Goal: Task Accomplishment & Management: Manage account settings

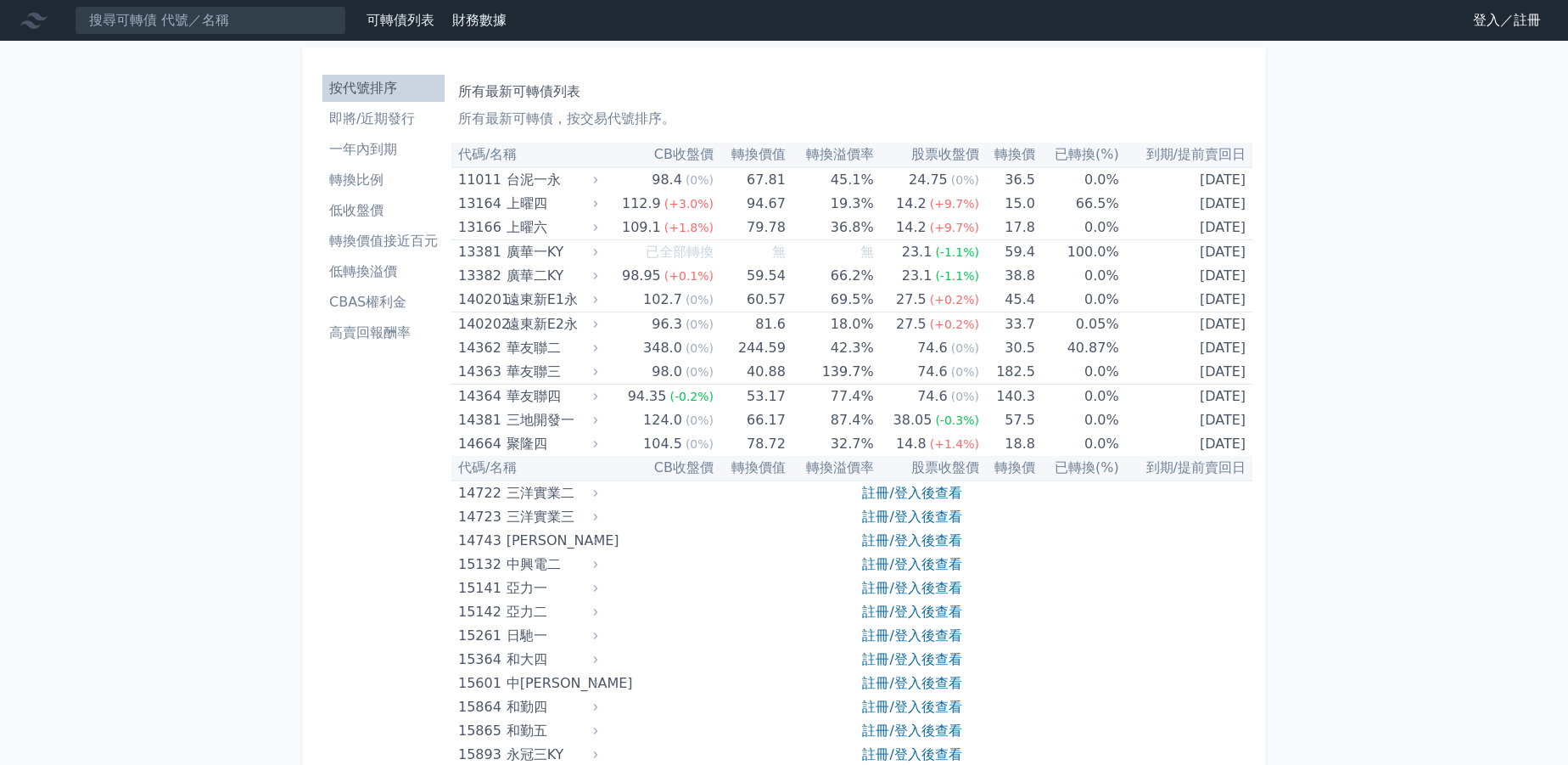
click at [1492, 21] on link "登入／註冊" at bounding box center [1506, 20] width 95 height 27
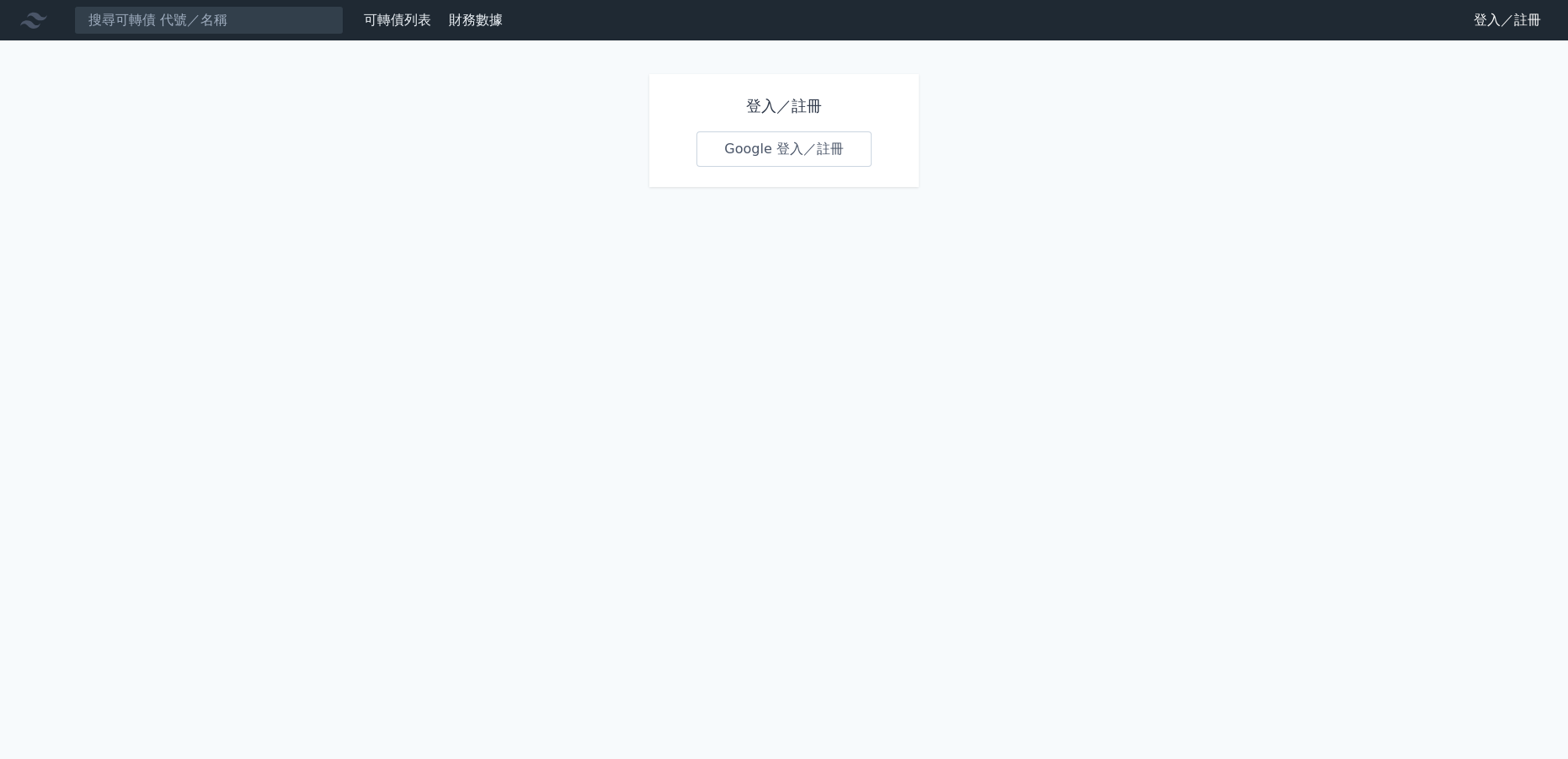
click at [817, 143] on link "Google 登入／註冊" at bounding box center [784, 148] width 175 height 35
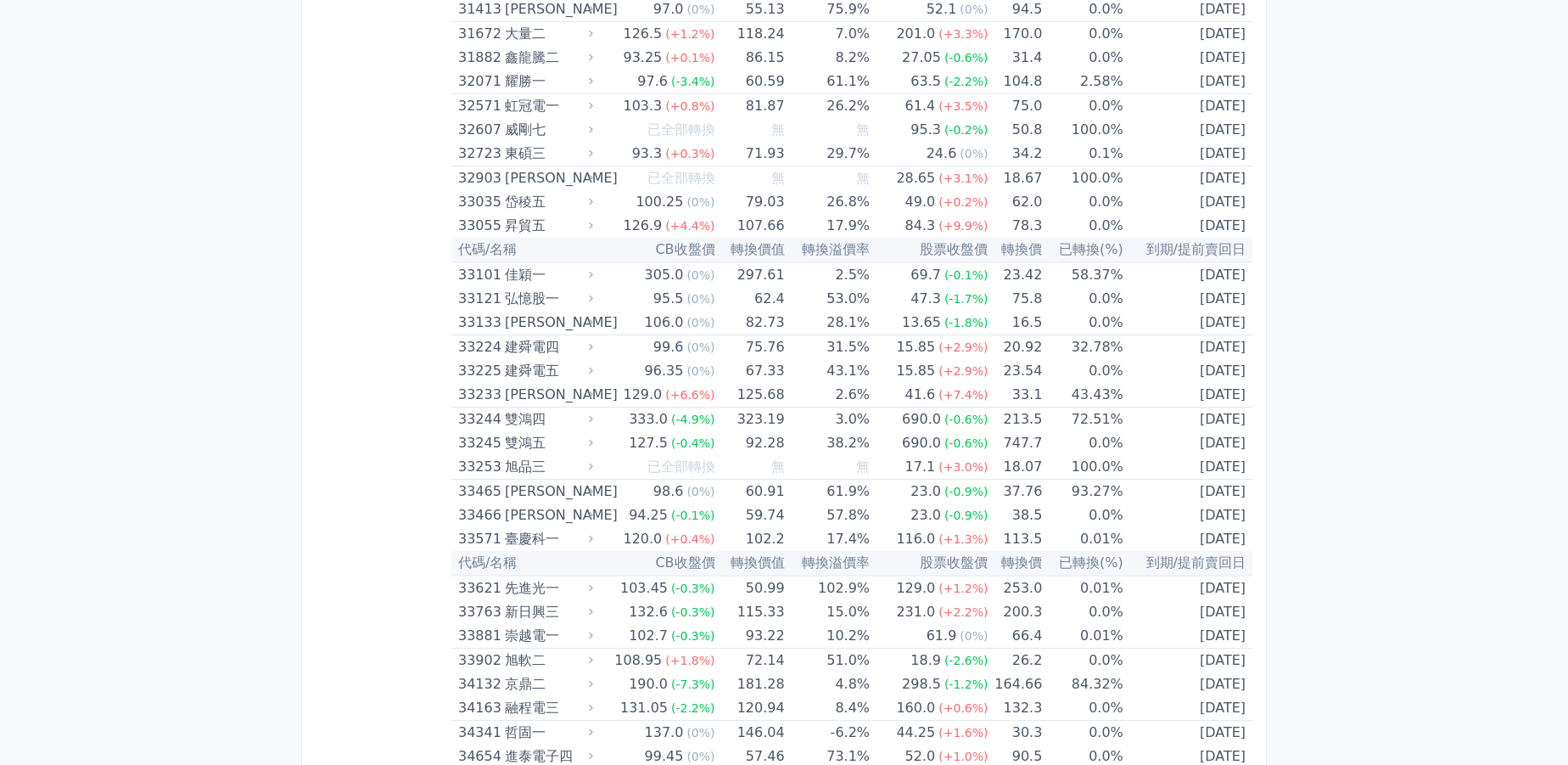
scroll to position [3901, 0]
